Goal: Navigation & Orientation: Find specific page/section

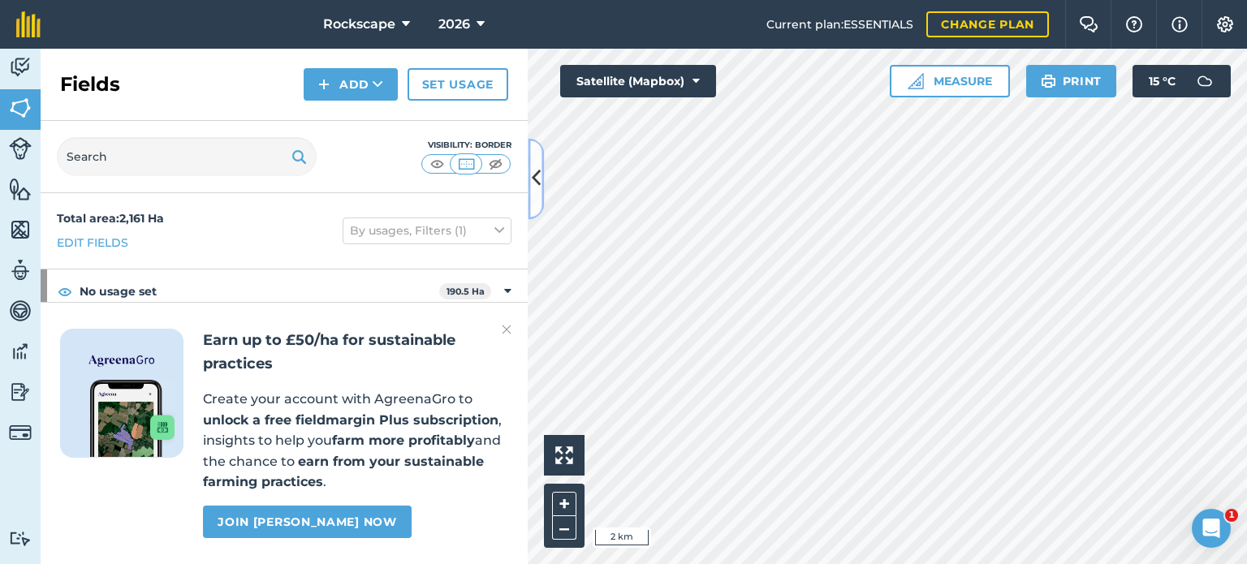
click at [532, 185] on icon at bounding box center [536, 179] width 9 height 28
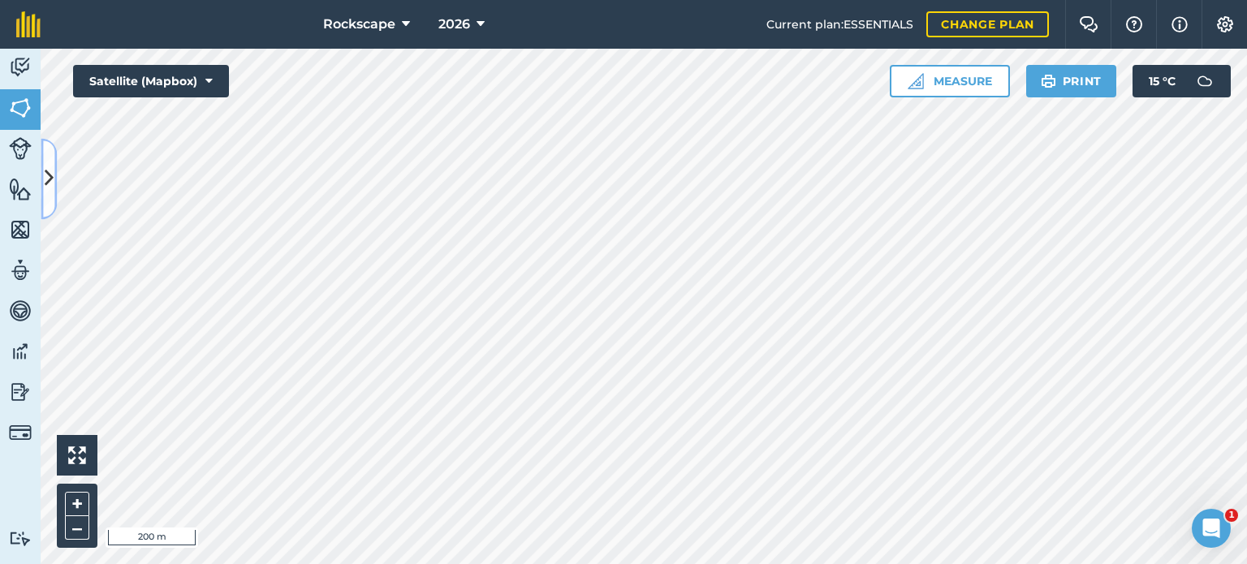
click at [45, 167] on icon at bounding box center [49, 179] width 9 height 28
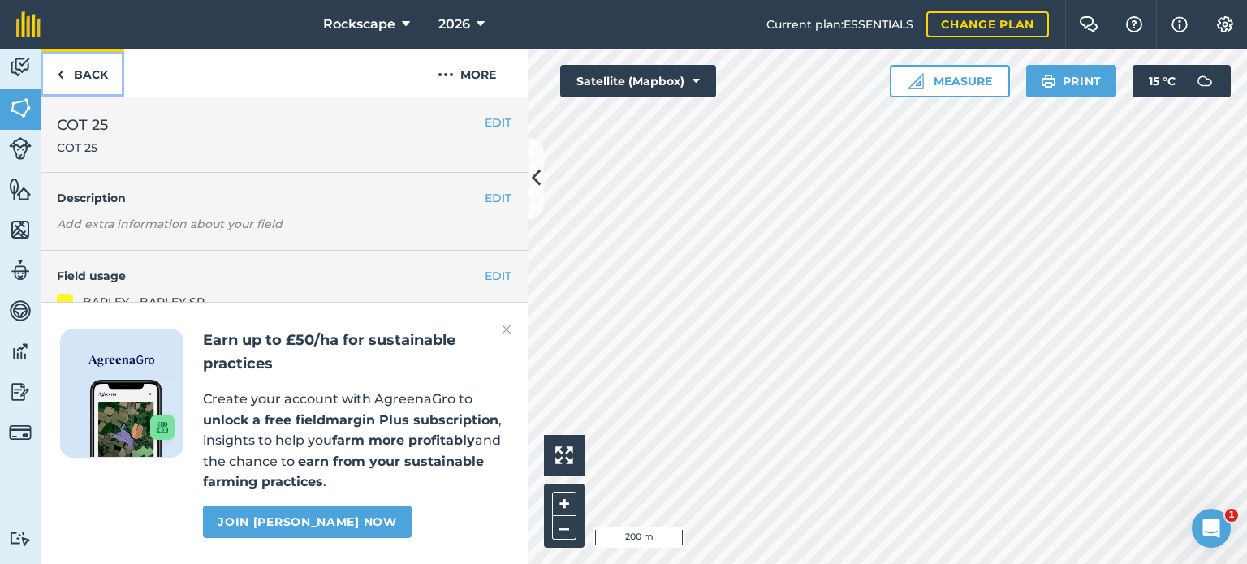
click at [91, 71] on link "Back" at bounding box center [83, 73] width 84 height 48
click at [536, 188] on icon at bounding box center [536, 179] width 9 height 28
